Goal: Task Accomplishment & Management: Manage account settings

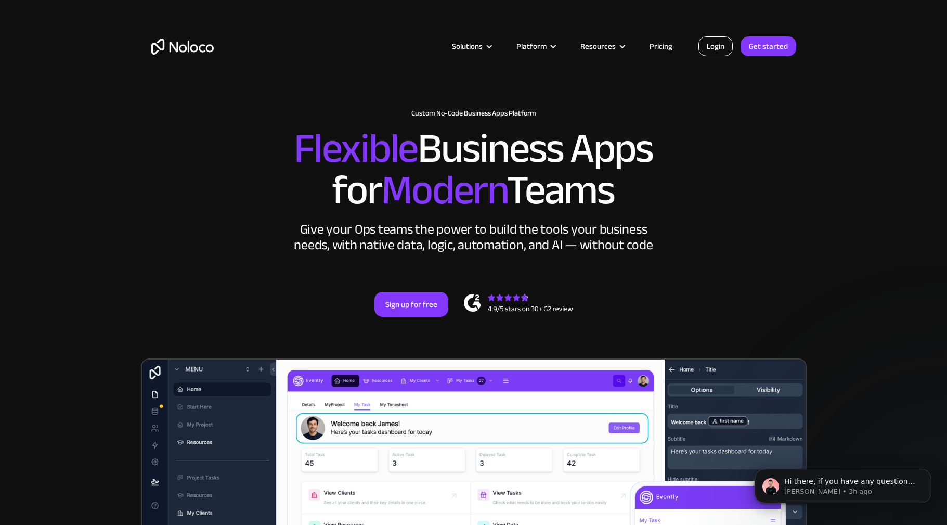
click at [716, 43] on link "Login" at bounding box center [716, 46] width 34 height 20
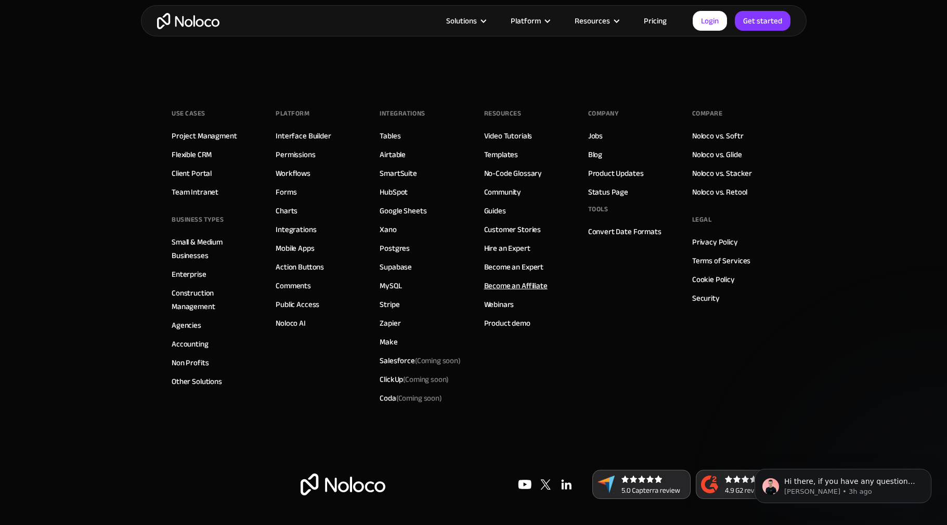
scroll to position [6116, 0]
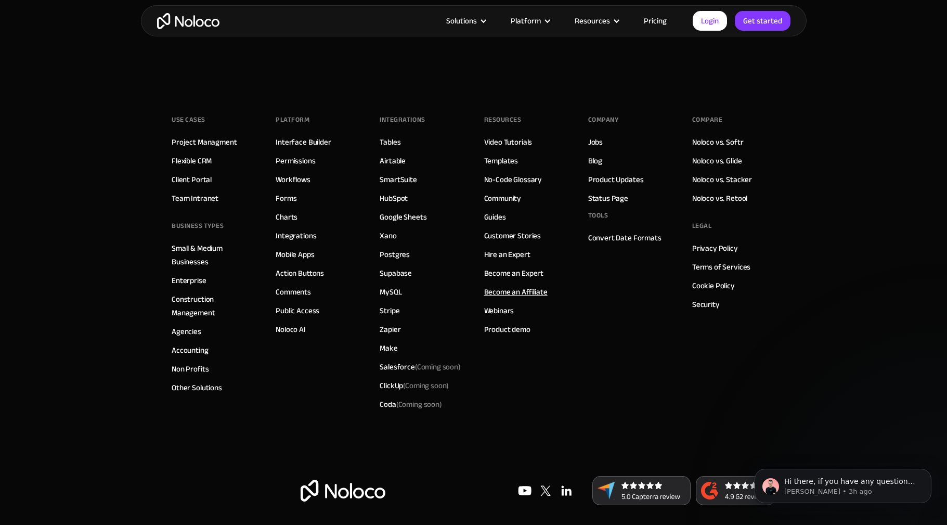
click at [508, 288] on link "Become an Affiliate" at bounding box center [515, 292] width 63 height 14
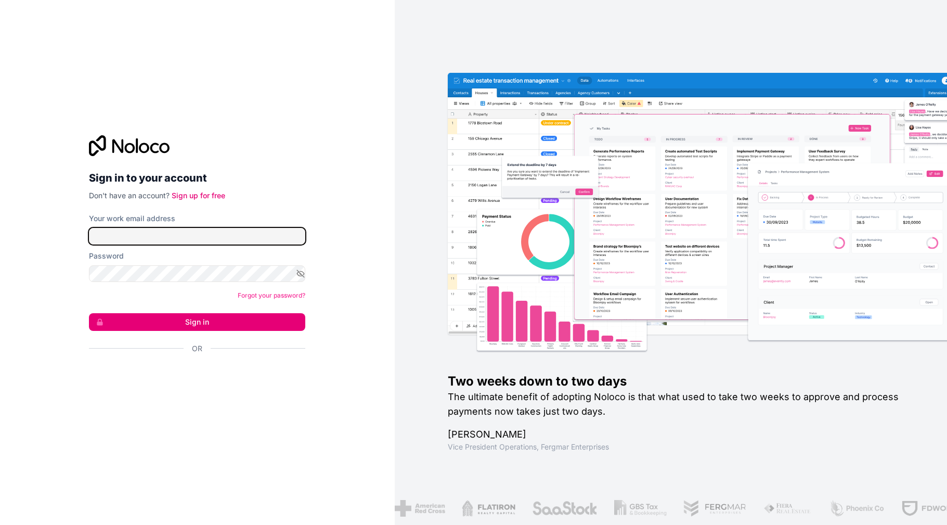
click at [255, 235] on input "Your work email address" at bounding box center [197, 236] width 216 height 17
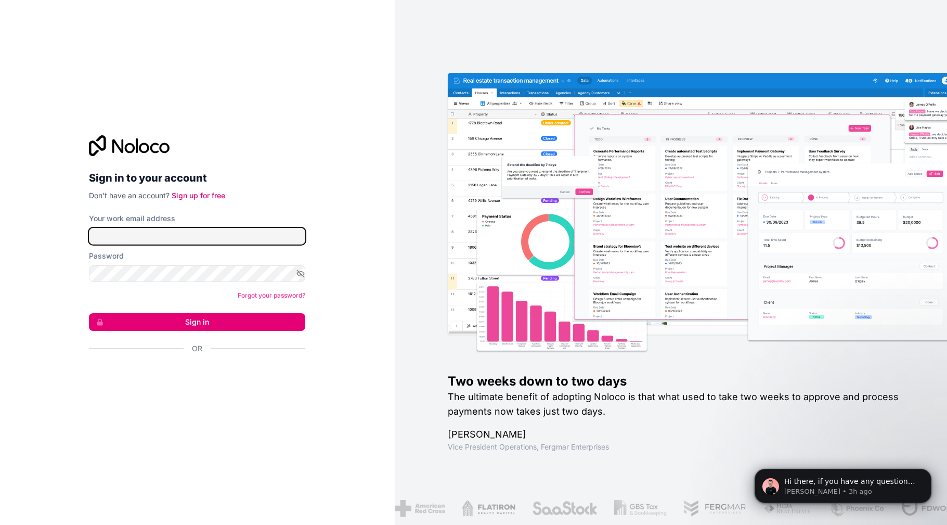
type input "darren@workflowoptimize.com"
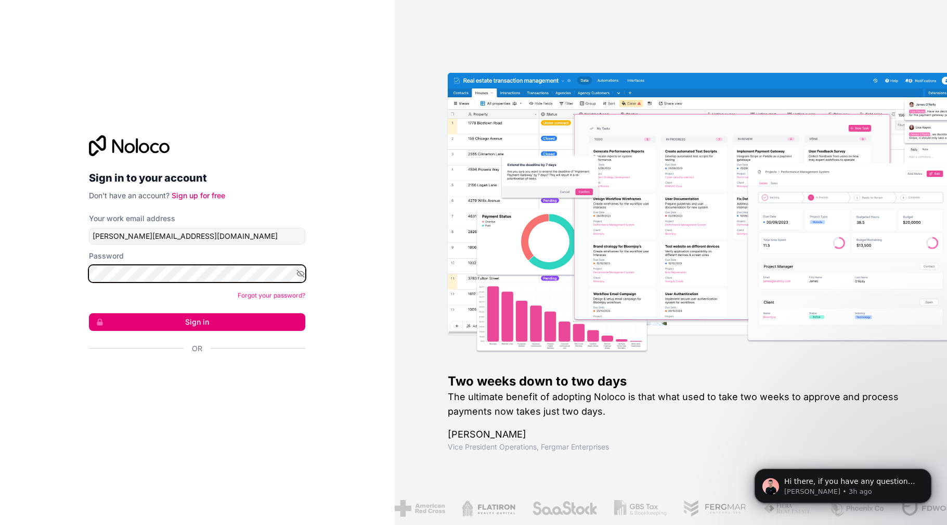
scroll to position [0, 61]
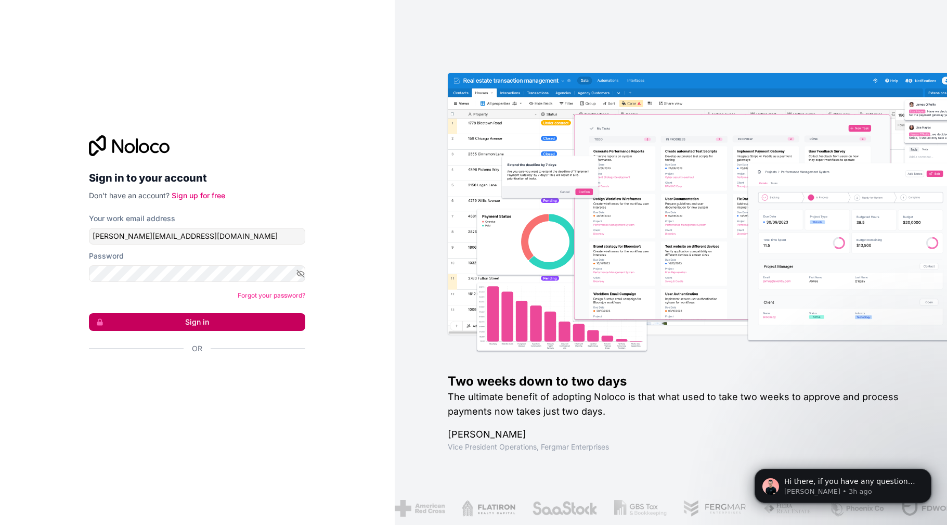
click at [176, 330] on button "Sign in" at bounding box center [197, 322] width 216 height 18
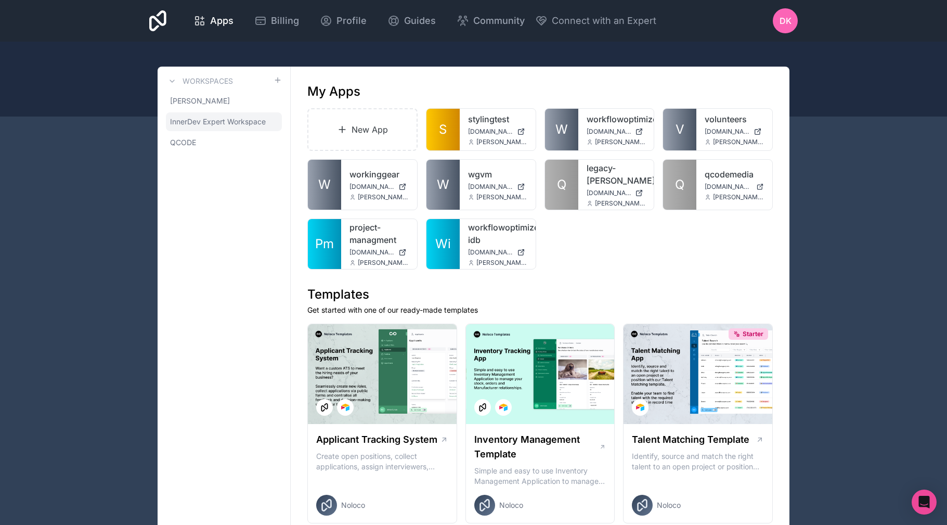
click at [218, 119] on span "InnerDev Expert Workspace" at bounding box center [218, 122] width 96 height 10
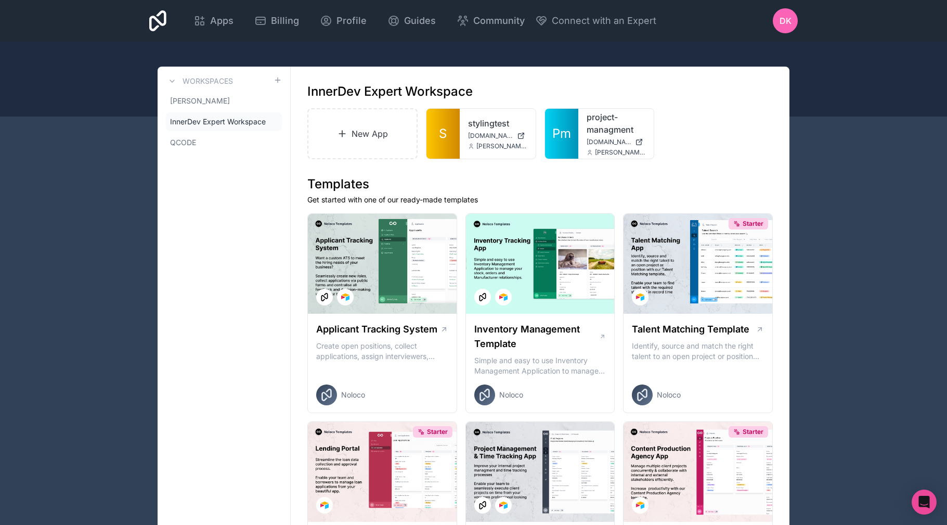
click at [0, 0] on icon at bounding box center [0, 0] width 0 height 0
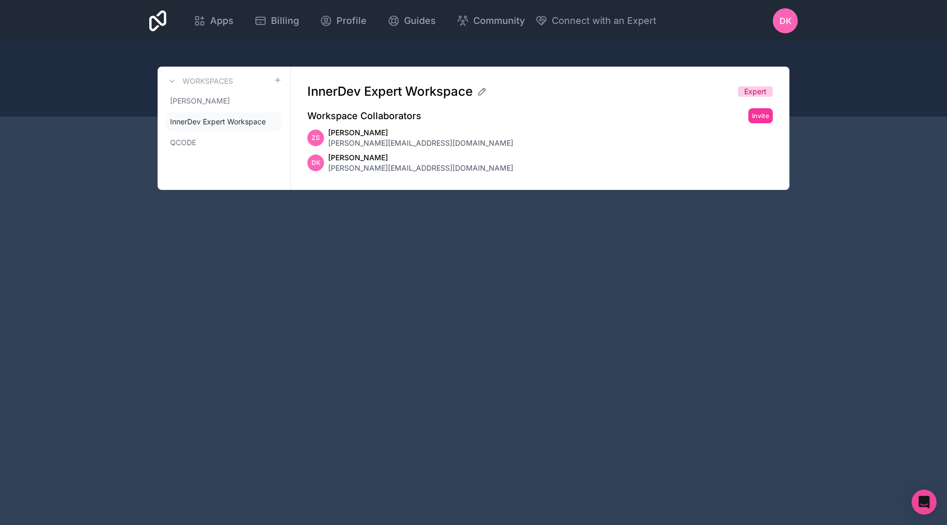
click at [0, 0] on icon at bounding box center [0, 0] width 0 height 0
click at [257, 123] on span "InnerDev Expert Workspace" at bounding box center [218, 122] width 96 height 10
click at [227, 102] on link "darren-kirk" at bounding box center [224, 101] width 116 height 19
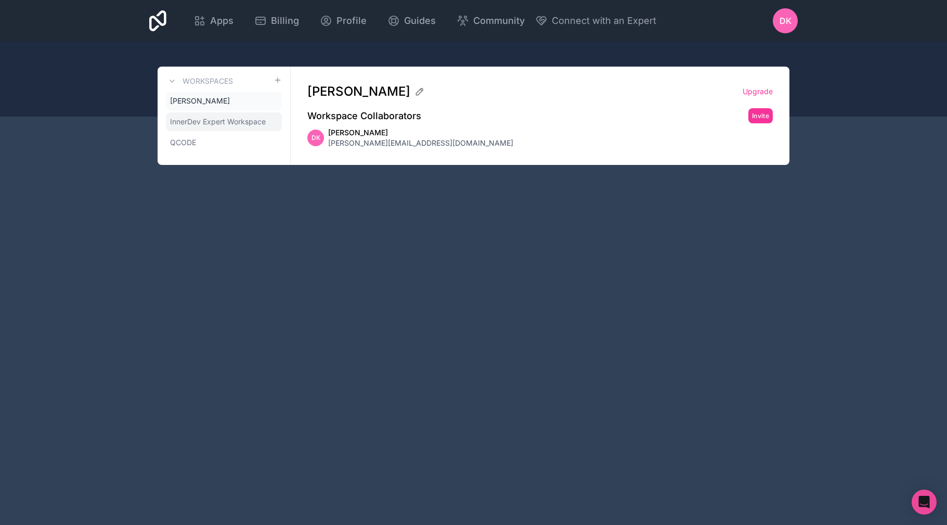
click at [229, 118] on span "InnerDev Expert Workspace" at bounding box center [218, 122] width 96 height 10
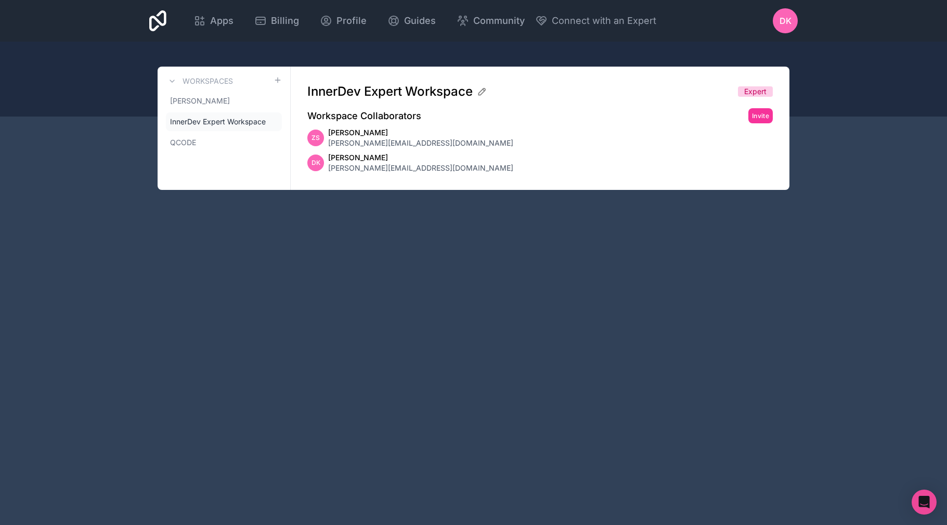
click at [0, 0] on icon at bounding box center [0, 0] width 0 height 0
click at [232, 21] on span "Apps" at bounding box center [221, 21] width 23 height 15
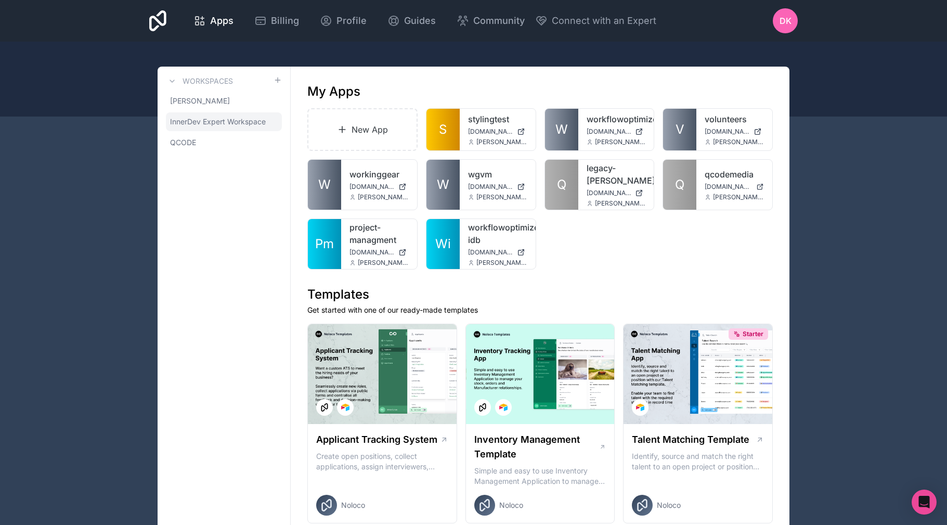
click at [216, 122] on span "InnerDev Expert Workspace" at bounding box center [218, 122] width 96 height 10
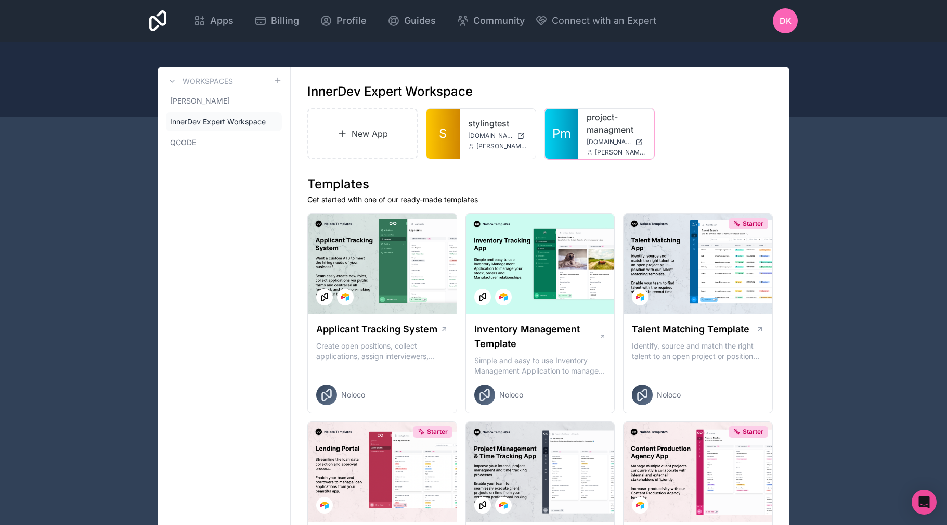
click at [0, 0] on icon at bounding box center [0, 0] width 0 height 0
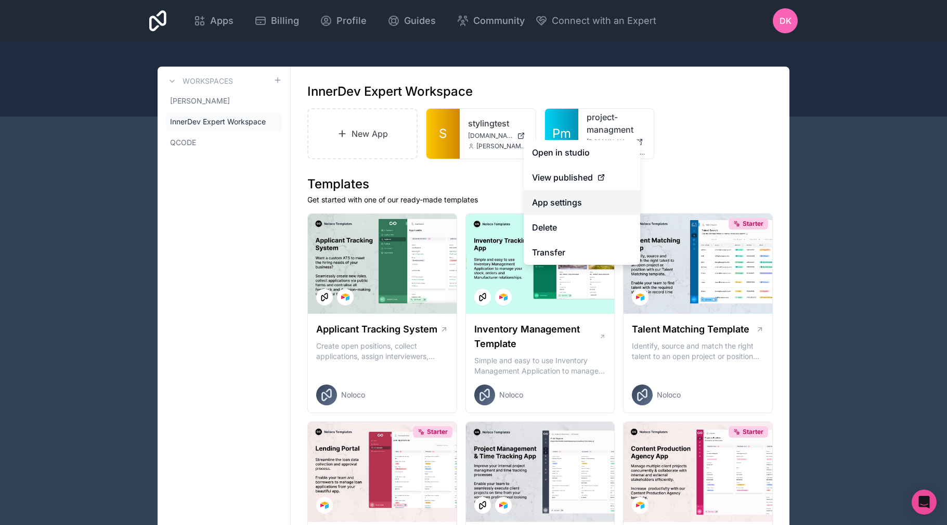
click at [601, 201] on link "App settings" at bounding box center [582, 202] width 117 height 25
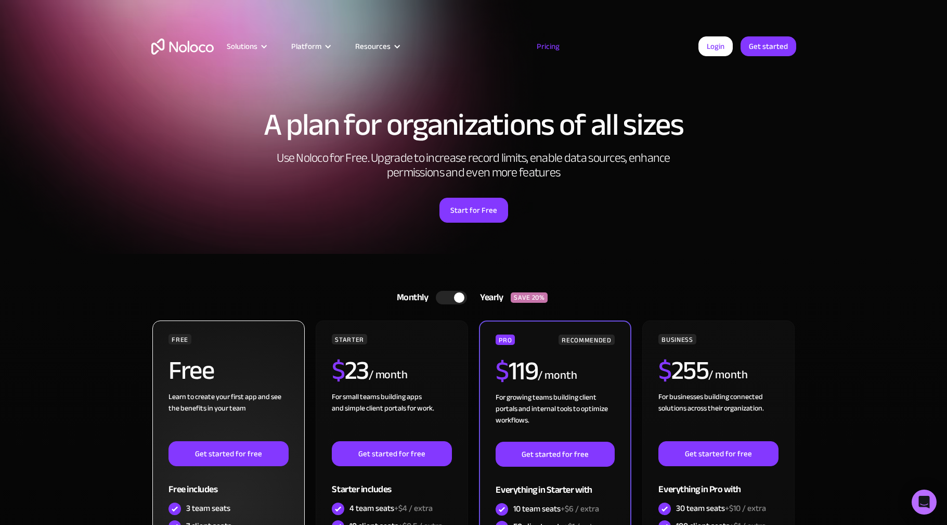
scroll to position [1, 0]
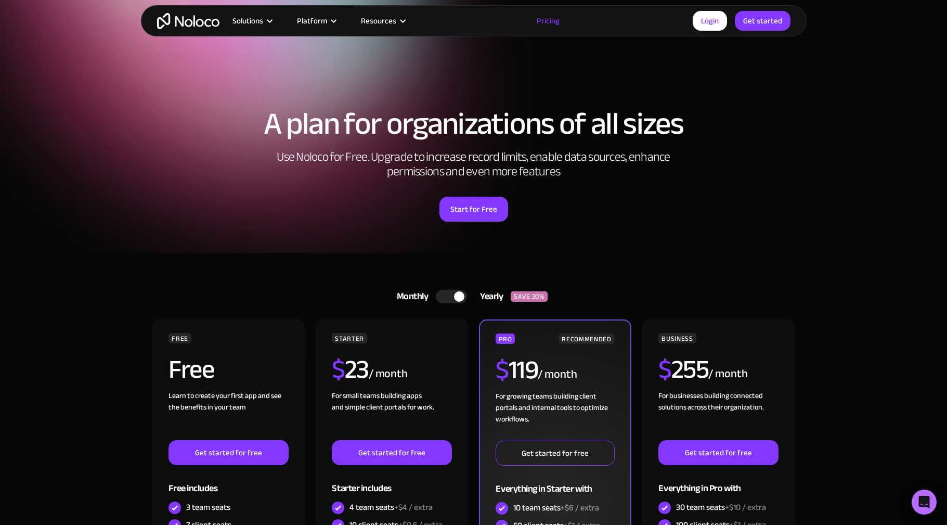
click at [549, 456] on link "Get started for free" at bounding box center [555, 453] width 119 height 25
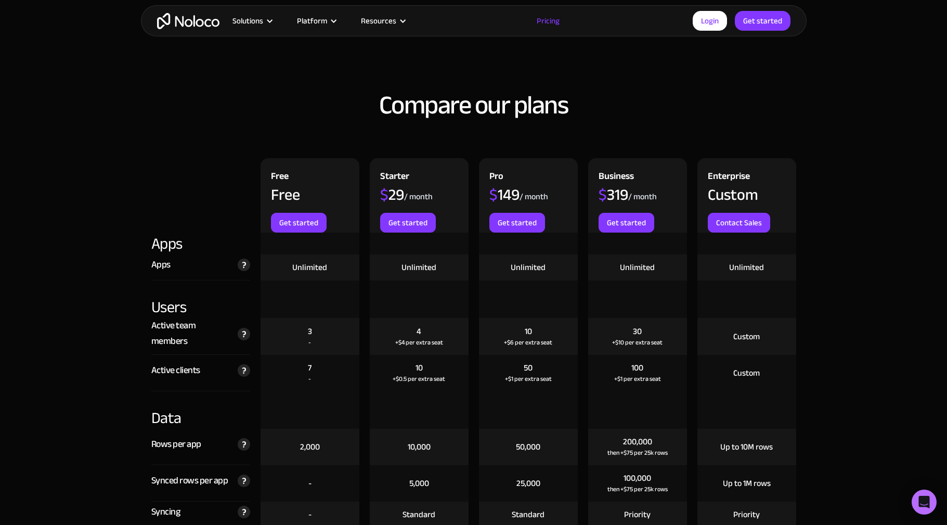
scroll to position [1063, 0]
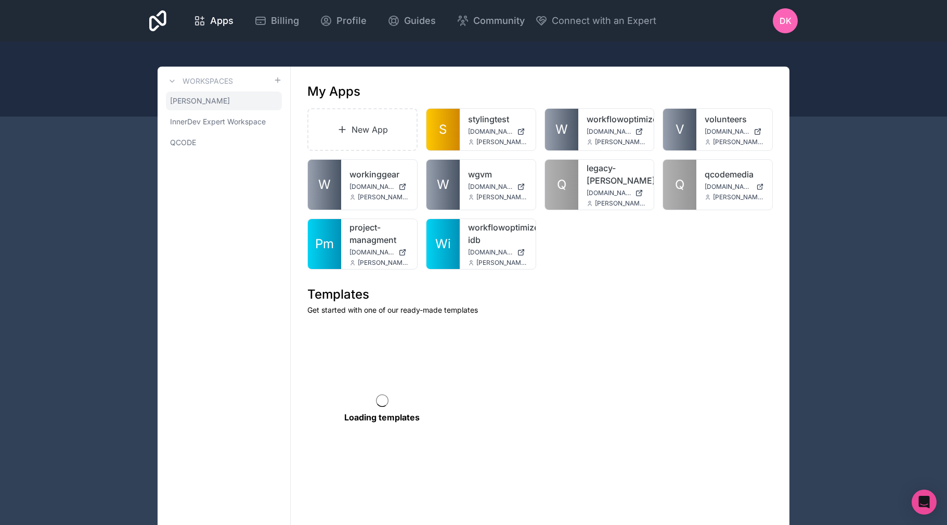
click at [205, 98] on span "darren-kirk" at bounding box center [200, 101] width 60 height 10
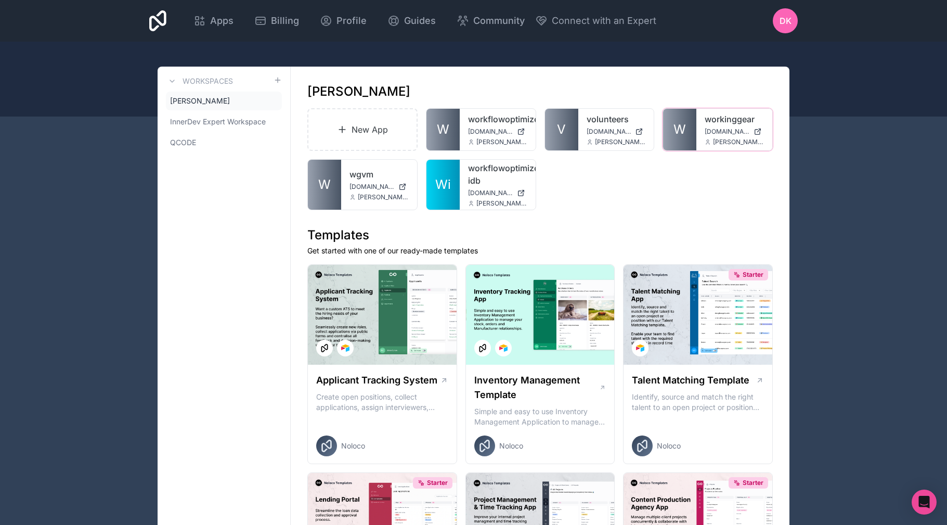
click at [0, 0] on div at bounding box center [0, 0] width 0 height 0
click at [0, 0] on icon at bounding box center [0, 0] width 0 height 0
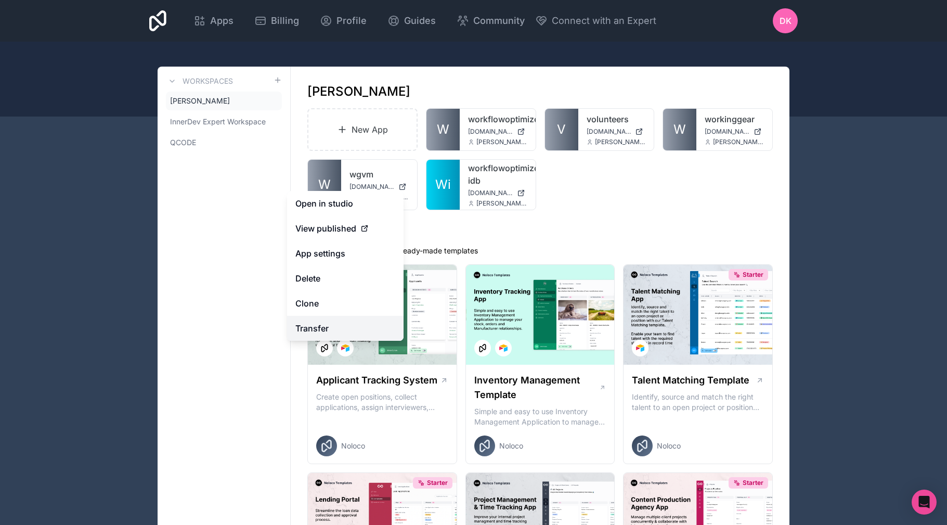
click at [332, 330] on link "Transfer" at bounding box center [345, 328] width 117 height 25
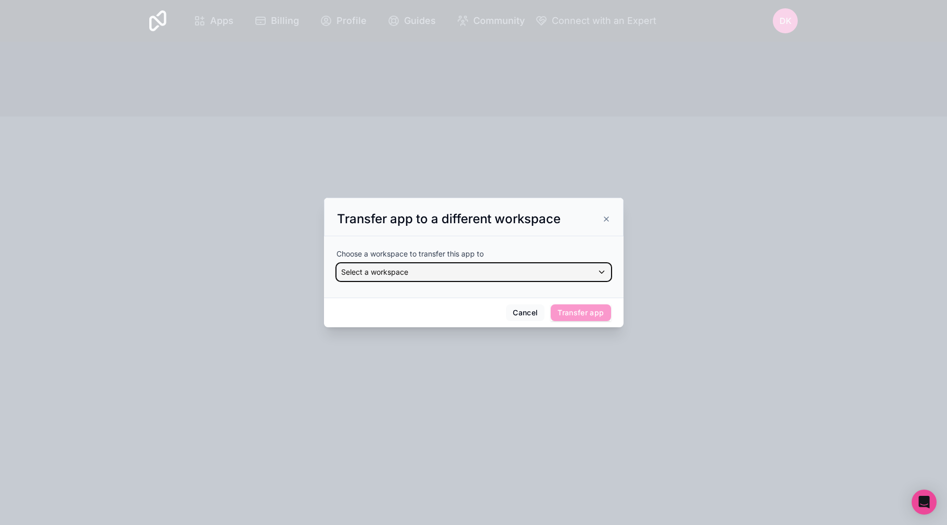
click at [446, 270] on div "Select a workspace" at bounding box center [474, 272] width 274 height 17
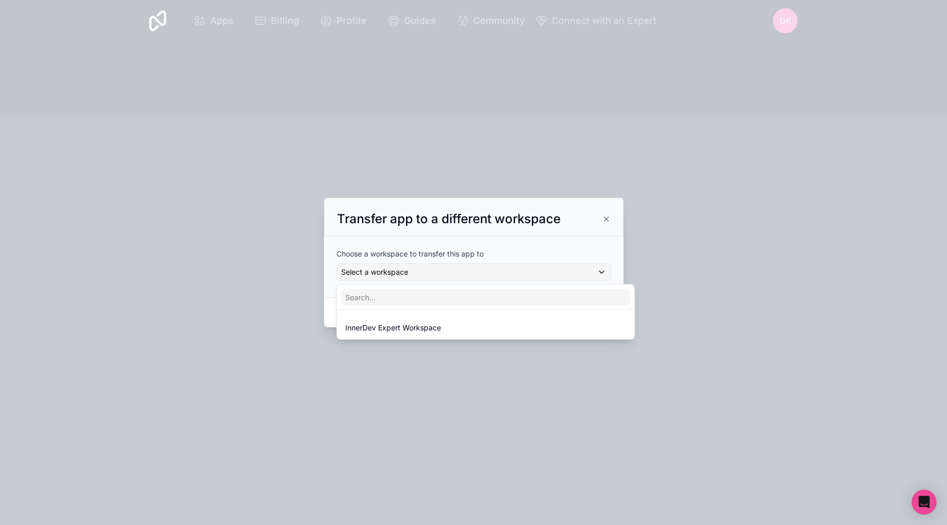
click at [608, 219] on div at bounding box center [473, 262] width 947 height 525
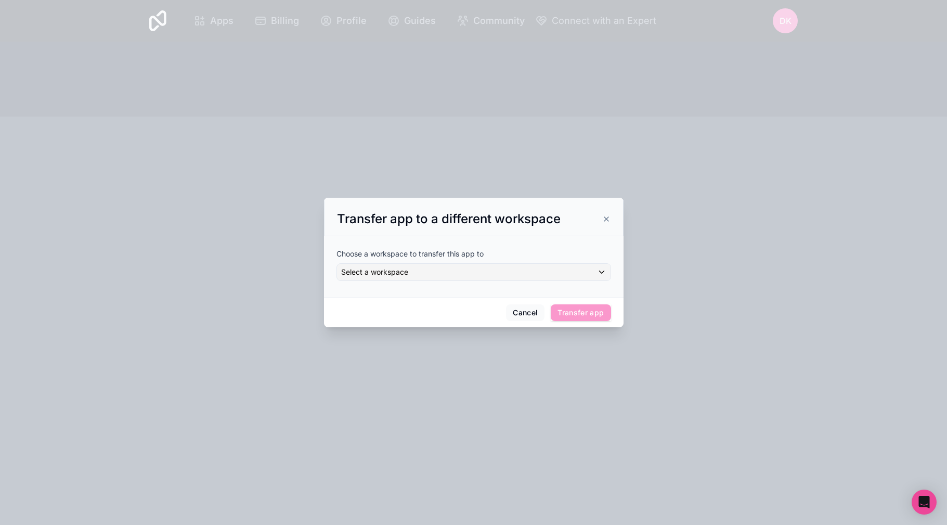
click at [607, 219] on icon at bounding box center [606, 219] width 8 height 8
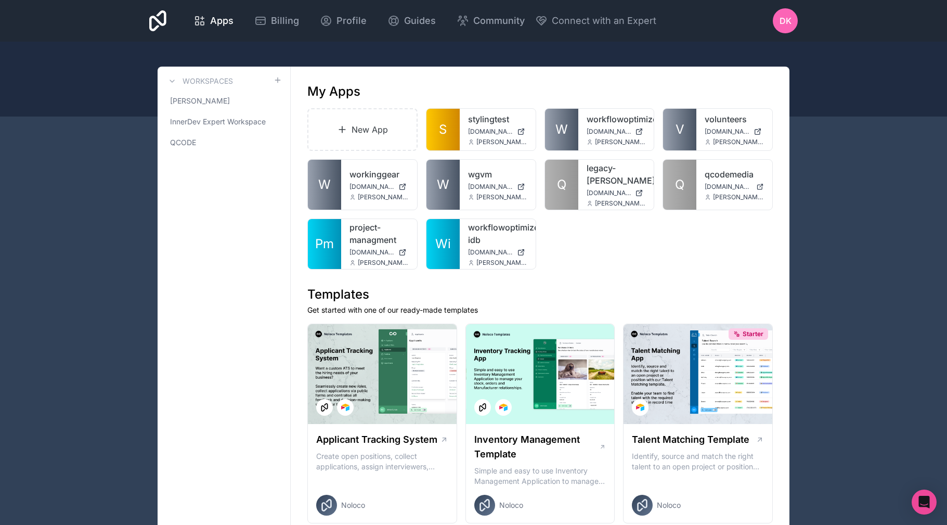
click at [653, 242] on div "New App S stylingtest stylingtest.noloco.co darren@workflowoptimize.com W workf…" at bounding box center [539, 188] width 465 height 161
click at [356, 122] on link "New App" at bounding box center [362, 129] width 110 height 43
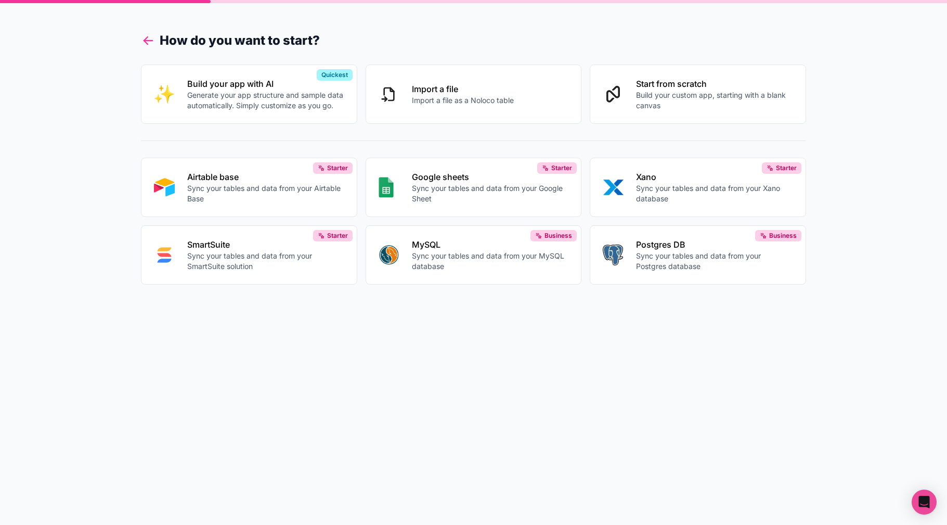
click at [150, 38] on icon at bounding box center [148, 40] width 15 height 15
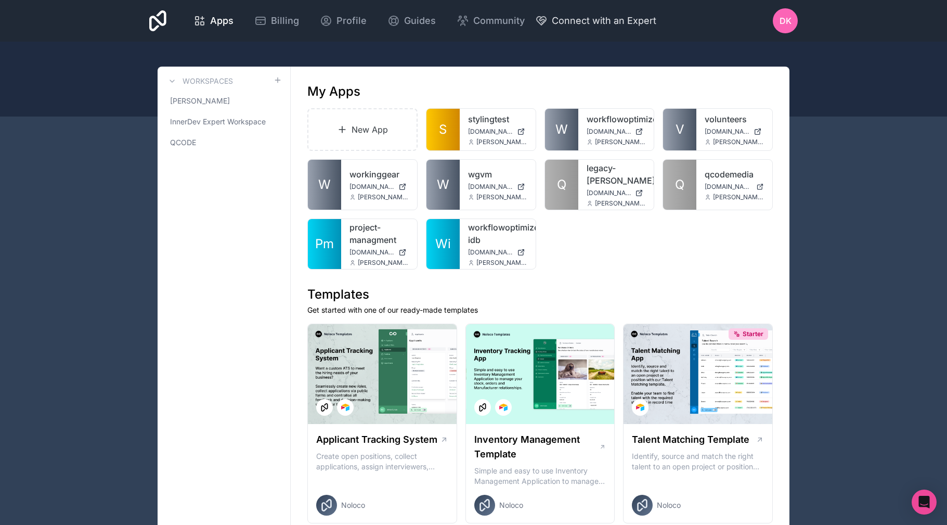
click at [606, 25] on span "Connect with an Expert" at bounding box center [604, 21] width 105 height 15
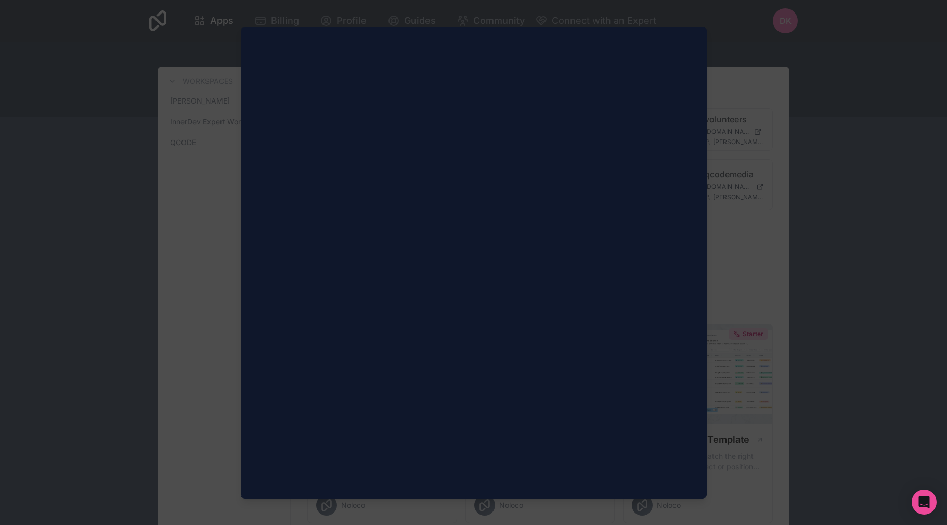
scroll to position [555, 0]
click at [195, 424] on div at bounding box center [473, 262] width 947 height 525
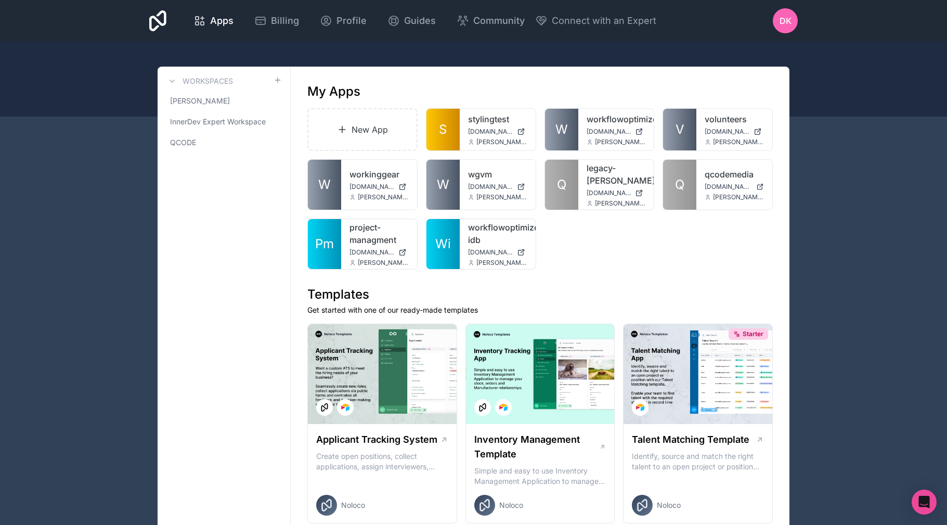
click at [787, 21] on span "DK" at bounding box center [786, 21] width 12 height 12
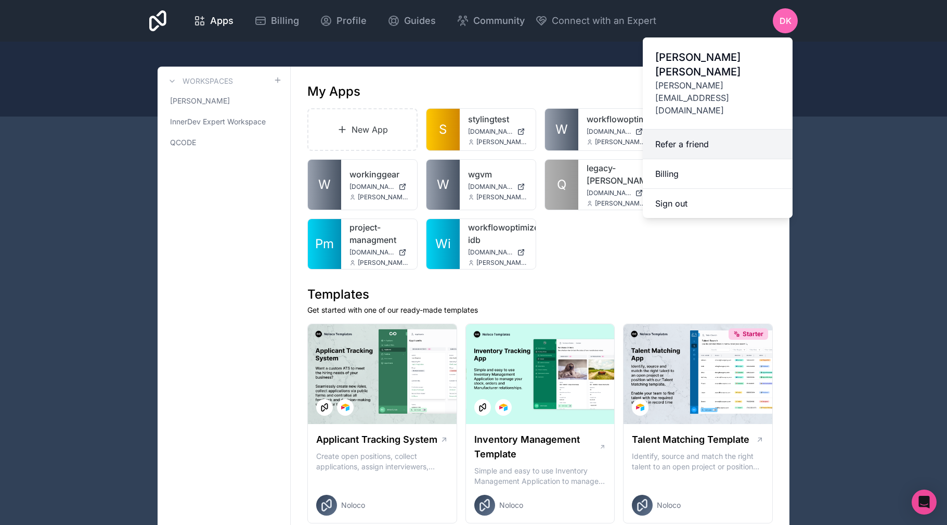
click at [694, 130] on link "Refer a friend" at bounding box center [718, 145] width 150 height 30
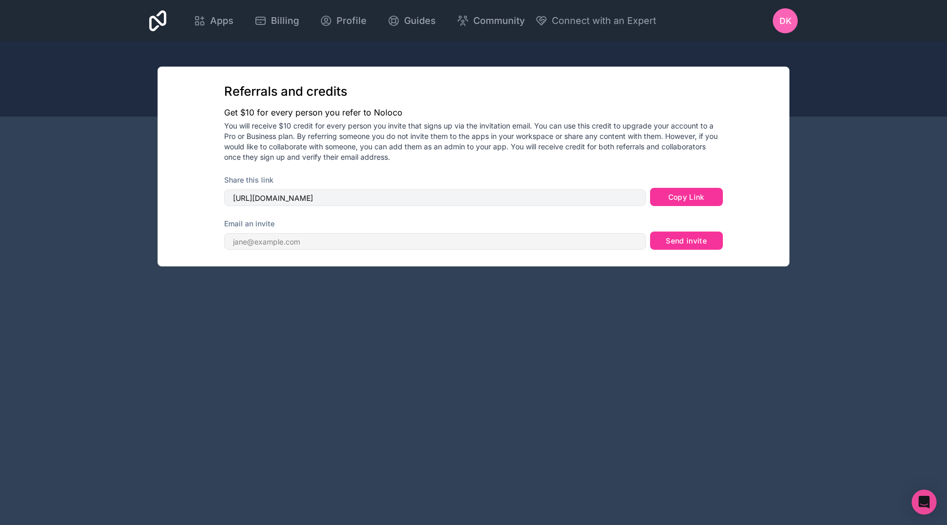
click at [164, 17] on icon at bounding box center [157, 20] width 17 height 25
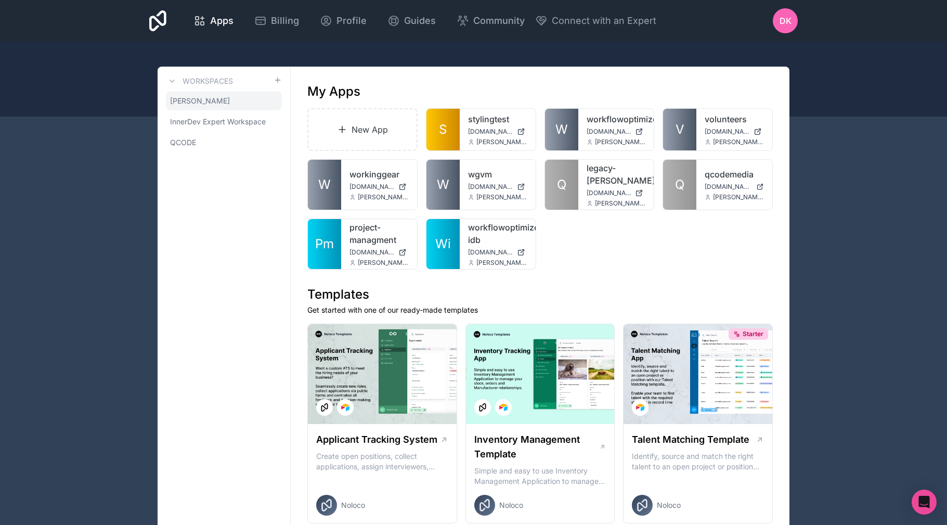
click at [191, 99] on span "darren-kirk" at bounding box center [200, 101] width 60 height 10
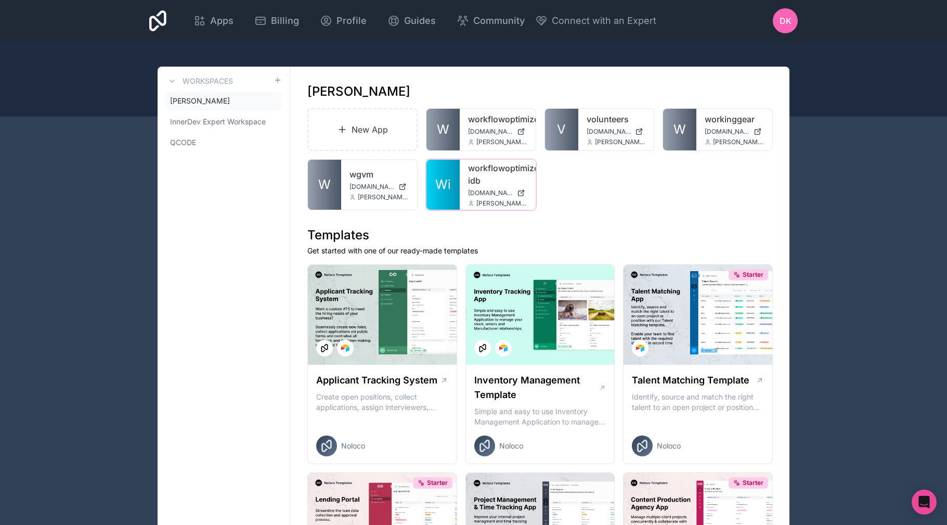
click at [449, 184] on span "Wi" at bounding box center [443, 184] width 16 height 17
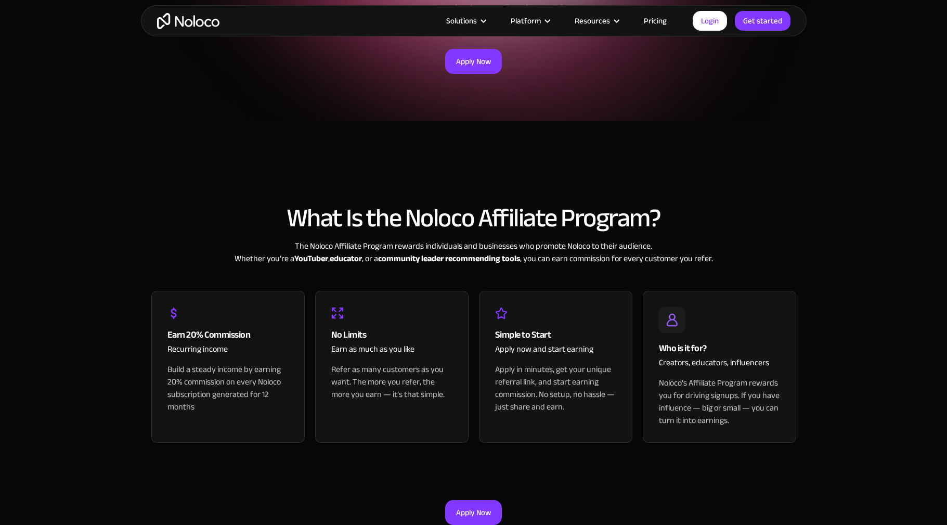
scroll to position [296, 0]
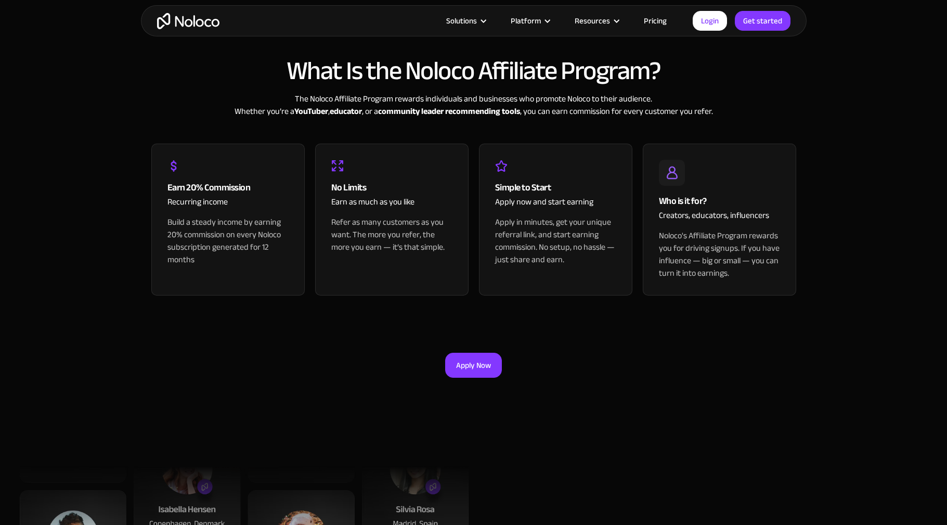
click at [249, 216] on div "Build a steady income by earning 20% commission on every Noloco subscription ge…" at bounding box center [227, 241] width 121 height 50
click at [481, 366] on link "Apply Now" at bounding box center [473, 365] width 57 height 25
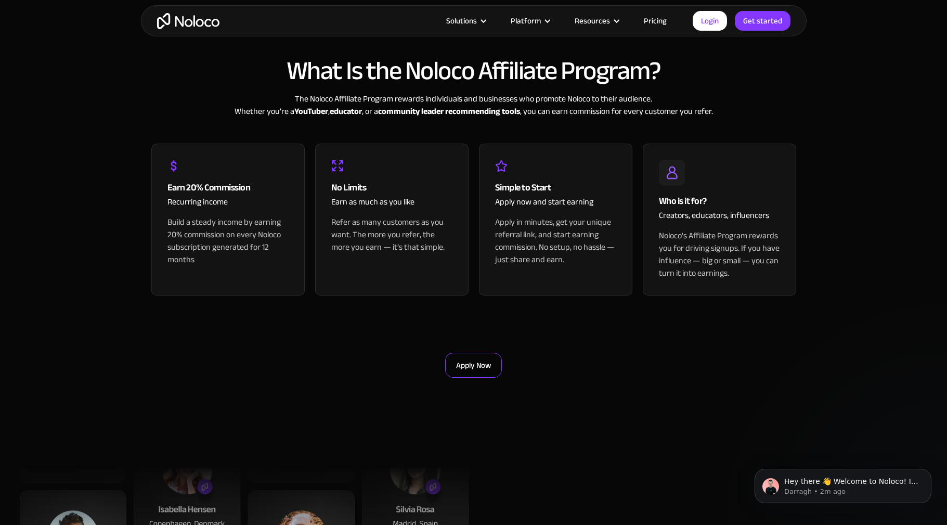
scroll to position [0, 0]
click at [719, 19] on link "Login" at bounding box center [710, 21] width 34 height 20
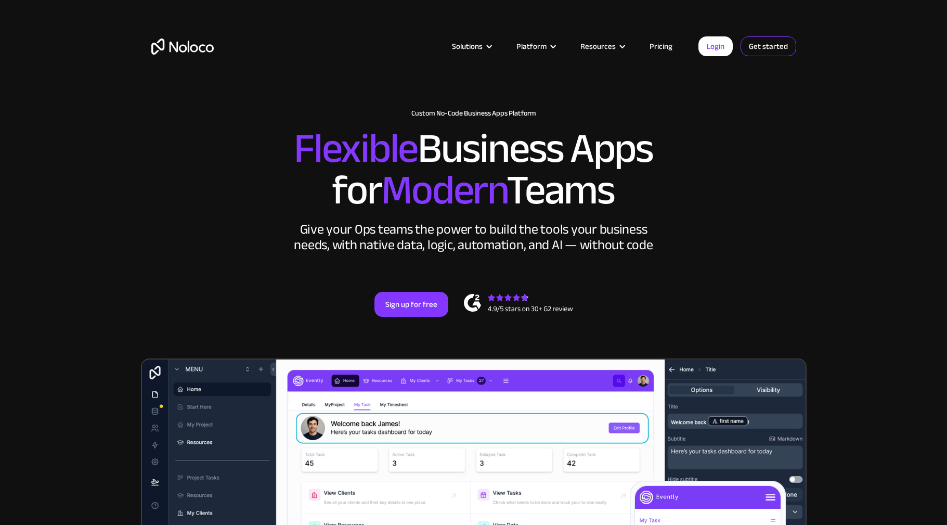
click at [755, 43] on link "Get started" at bounding box center [769, 46] width 56 height 20
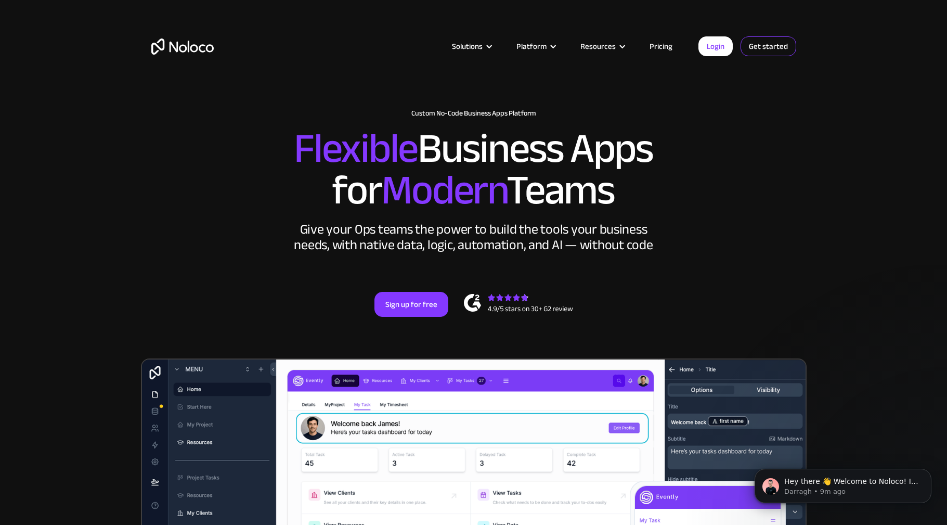
click at [763, 45] on link "Get started" at bounding box center [769, 46] width 56 height 20
